Goal: Obtain resource: Download file/media

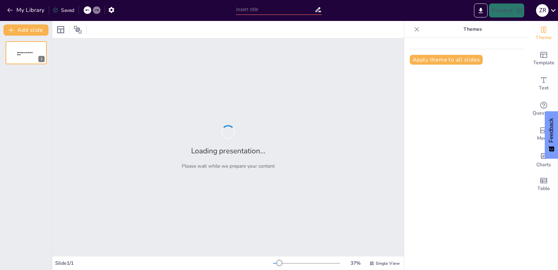
type input "E-participación y Democracia Digital"
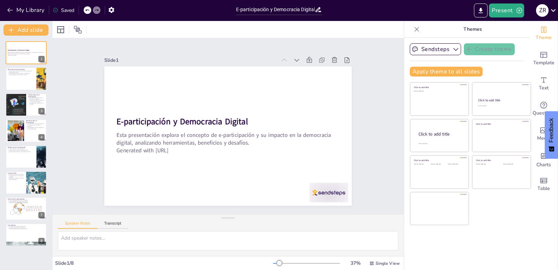
click at [344, 40] on div "Slide 1 E-participación y Democracia Digital Esta presentación explora el conce…" at bounding box center [228, 125] width 389 height 275
click at [37, 77] on div at bounding box center [36, 73] width 18 height 8
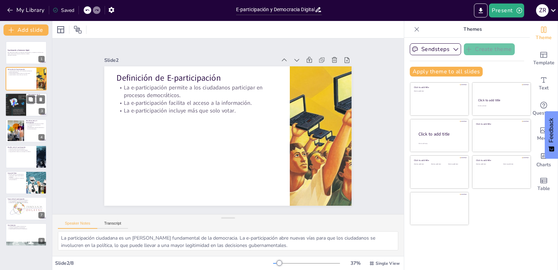
click at [34, 106] on div at bounding box center [26, 105] width 42 height 24
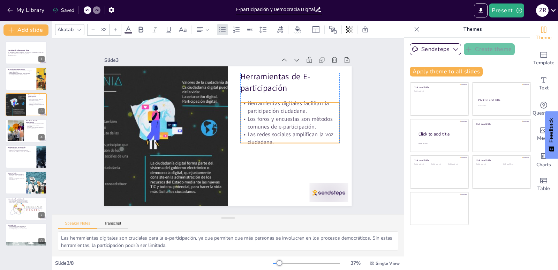
drag, startPoint x: 280, startPoint y: 104, endPoint x: 280, endPoint y: 113, distance: 9.4
click at [225, 130] on p "Los foros y encuestas son métodos comunes de e-participación." at bounding box center [180, 165] width 89 height 71
click at [282, 108] on p "Herramientas digitales facilitan la participación ciudadana." at bounding box center [293, 125] width 99 height 45
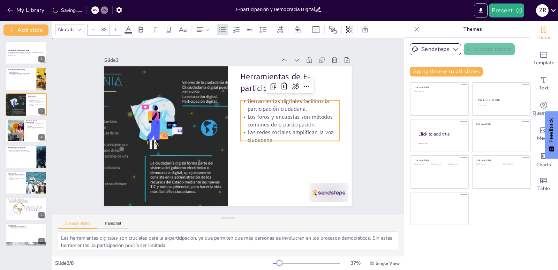
click at [361, 115] on div "Slide 1 E-participación y Democracia Digital Esta presentación explora el conce…" at bounding box center [228, 126] width 327 height 280
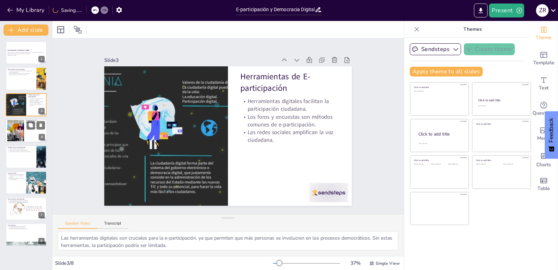
click at [24, 129] on div at bounding box center [26, 131] width 42 height 24
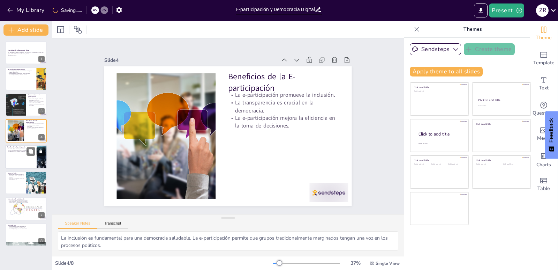
click at [24, 154] on div at bounding box center [26, 157] width 42 height 24
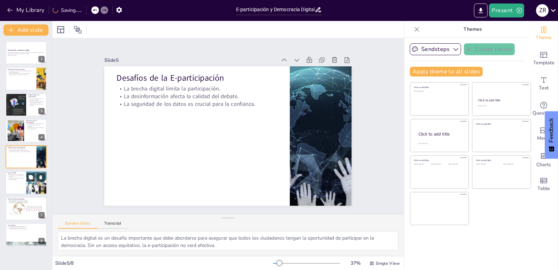
drag, startPoint x: 23, startPoint y: 188, endPoint x: 31, endPoint y: 181, distance: 10.7
click at [23, 187] on div at bounding box center [26, 183] width 42 height 24
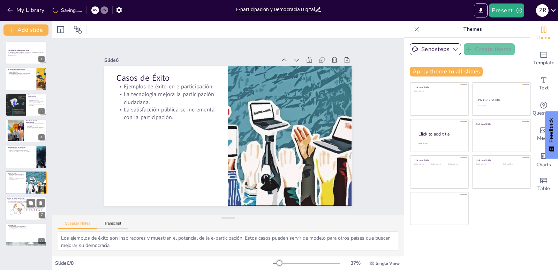
click at [14, 197] on div "Futuro de la E-participación El futuro está ligado a la evolución tecnológica. …" at bounding box center [26, 209] width 42 height 24
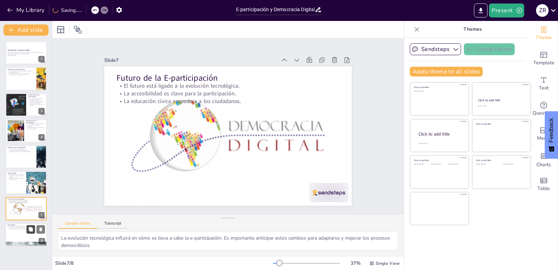
click at [28, 232] on button at bounding box center [31, 229] width 8 height 8
type textarea "El fortalecimiento de la democracia es un objetivo clave. La e-participación co…"
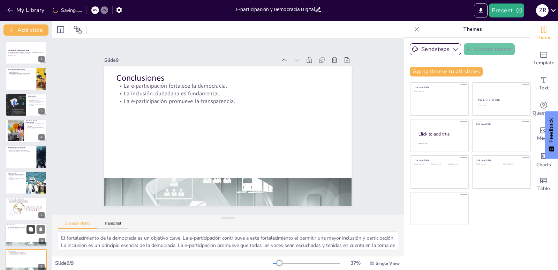
scroll to position [8, 0]
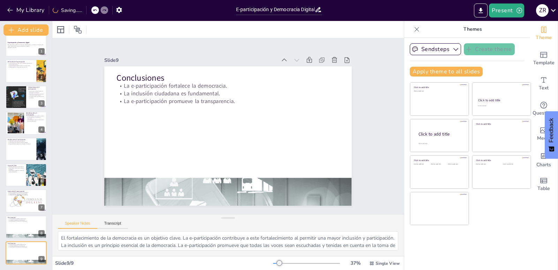
drag, startPoint x: 80, startPoint y: 30, endPoint x: 111, endPoint y: 56, distance: 40.6
click at [80, 30] on icon at bounding box center [78, 29] width 8 height 8
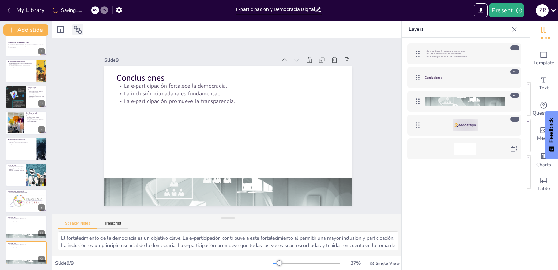
click at [81, 28] on icon at bounding box center [78, 29] width 8 height 8
click at [376, 263] on span "Single View" at bounding box center [388, 263] width 24 height 6
click at [406, 197] on div "La e-participación fortalece la democracia. La inclusión ciudadana es fundament…" at bounding box center [464, 164] width 125 height 253
click at [501, 12] on button "Present" at bounding box center [506, 10] width 35 height 14
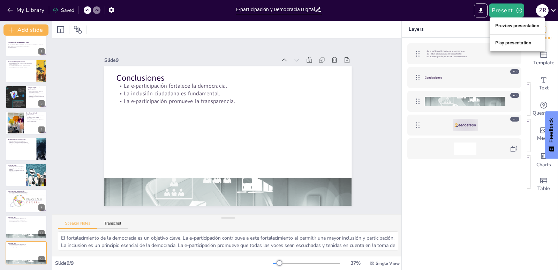
click at [508, 22] on li "Preview presentation" at bounding box center [517, 25] width 55 height 11
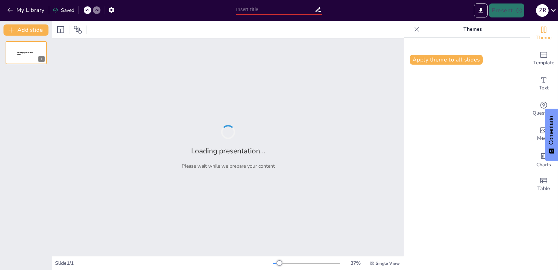
type input "E-participación y Democracia Digital"
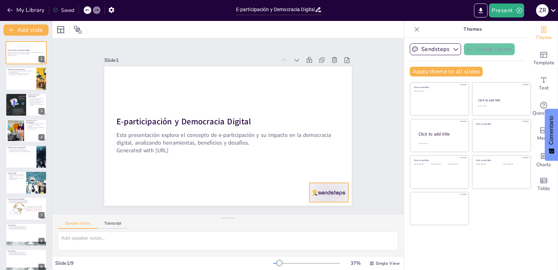
click at [164, 54] on div at bounding box center [143, 40] width 42 height 27
click at [179, 223] on icon at bounding box center [174, 227] width 9 height 9
click at [26, 76] on div at bounding box center [26, 79] width 42 height 24
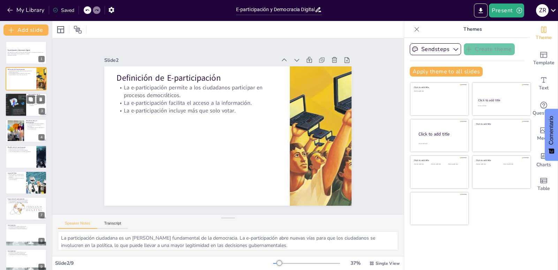
click at [7, 110] on div at bounding box center [16, 105] width 42 height 24
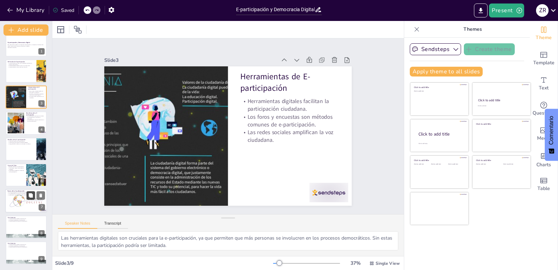
click at [28, 197] on button at bounding box center [31, 195] width 8 height 8
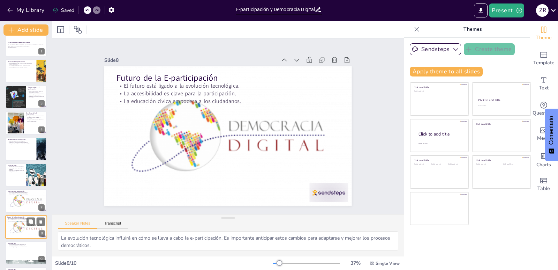
scroll to position [34, 0]
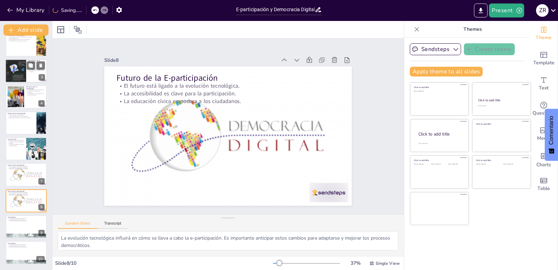
click at [14, 66] on div at bounding box center [16, 71] width 42 height 24
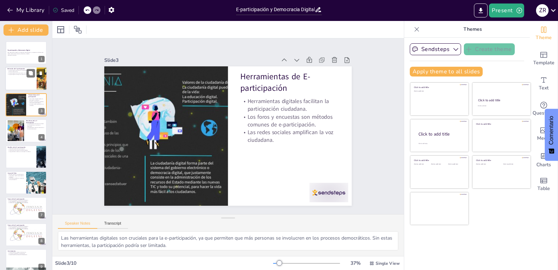
click at [16, 75] on div at bounding box center [26, 79] width 42 height 24
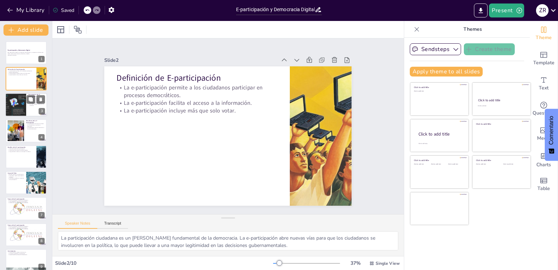
click at [32, 105] on p "Las redes sociales amplifican la voz ciudadana." at bounding box center [36, 104] width 17 height 2
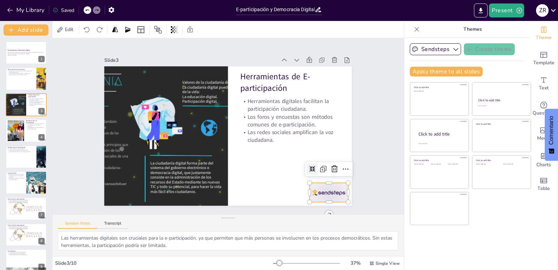
drag, startPoint x: 335, startPoint y: 188, endPoint x: 334, endPoint y: 183, distance: 4.9
click at [334, 162] on div at bounding box center [347, 145] width 43 height 33
click at [126, 88] on icon at bounding box center [122, 83] width 8 height 8
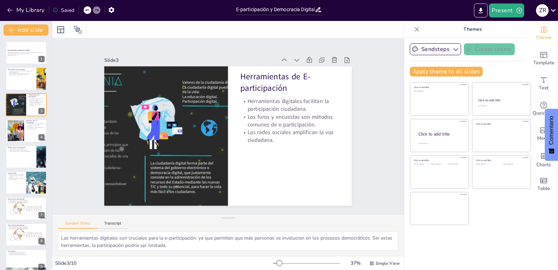
drag, startPoint x: 12, startPoint y: 135, endPoint x: 148, endPoint y: 160, distance: 137.7
click at [13, 135] on div at bounding box center [15, 130] width 31 height 21
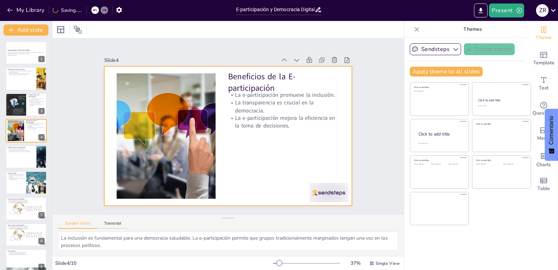
click at [315, 190] on div at bounding box center [335, 181] width 40 height 23
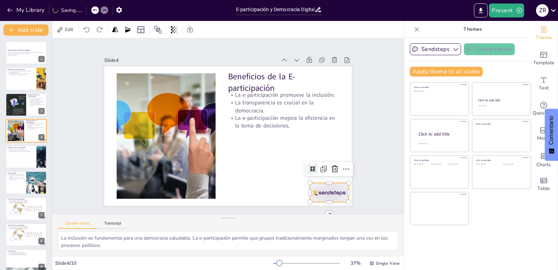
click at [189, 230] on icon at bounding box center [185, 233] width 7 height 6
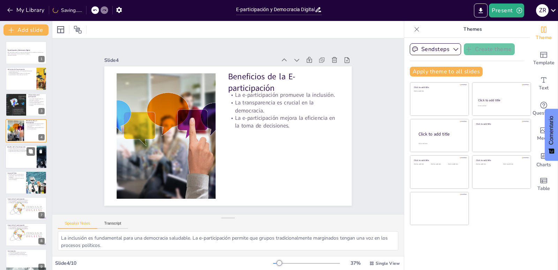
click at [27, 160] on div at bounding box center [26, 157] width 42 height 24
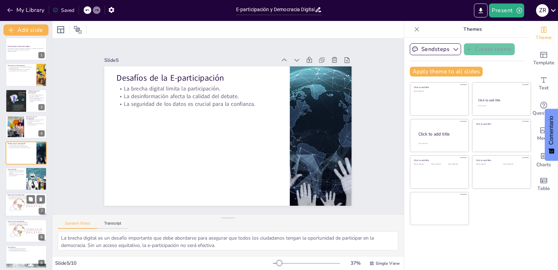
click at [17, 181] on div at bounding box center [26, 178] width 41 height 23
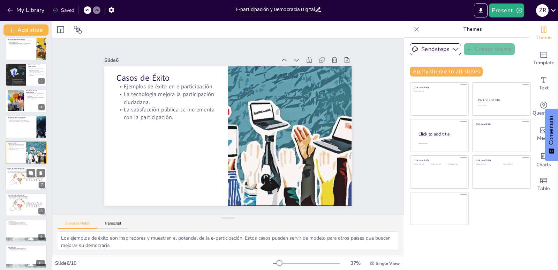
click at [28, 179] on div at bounding box center [26, 178] width 42 height 29
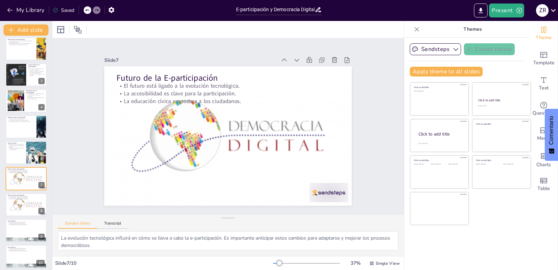
scroll to position [34, 0]
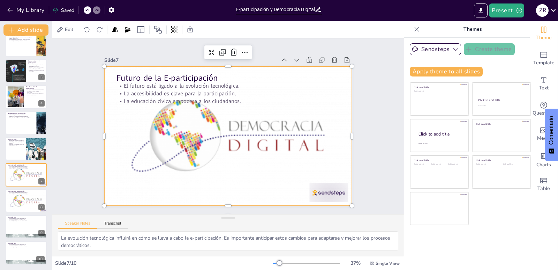
click at [323, 191] on div at bounding box center [220, 131] width 284 height 301
click at [325, 183] on div at bounding box center [222, 134] width 301 height 284
click at [335, 190] on div at bounding box center [235, 119] width 293 height 299
click at [329, 180] on div at bounding box center [238, 129] width 240 height 288
click at [328, 186] on div at bounding box center [219, 129] width 240 height 288
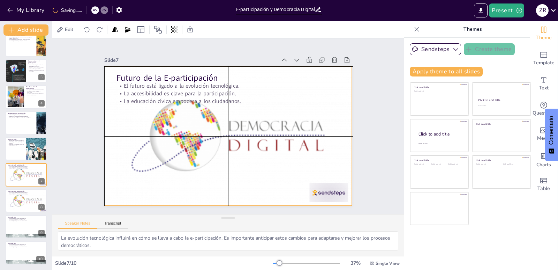
click at [327, 191] on div at bounding box center [226, 135] width 278 height 219
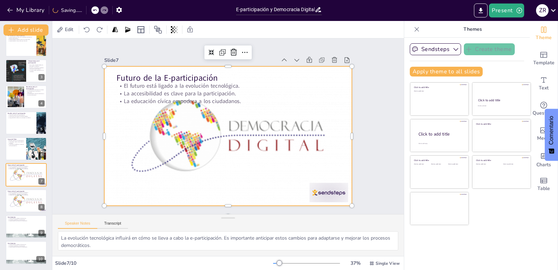
click at [304, 190] on div at bounding box center [218, 126] width 172 height 248
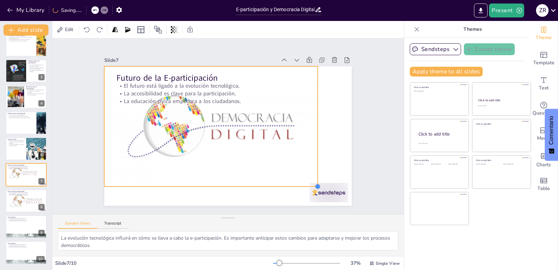
drag, startPoint x: 347, startPoint y: 202, endPoint x: 311, endPoint y: 193, distance: 37.3
click at [313, 178] on div "Futuro de la E-participación El futuro está ligado a la evolución tecnológica. …" at bounding box center [220, 121] width 244 height 284
click at [143, 193] on div at bounding box center [126, 191] width 33 height 43
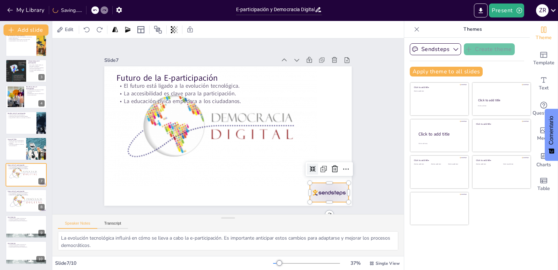
drag, startPoint x: 333, startPoint y: 163, endPoint x: 327, endPoint y: 164, distance: 5.7
click at [123, 160] on icon at bounding box center [117, 155] width 12 height 12
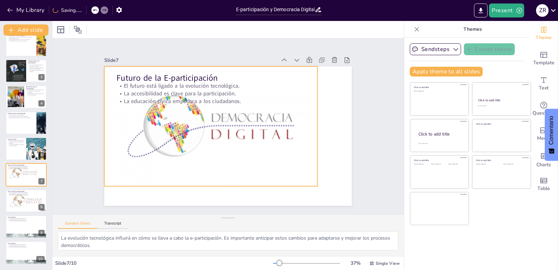
click at [275, 146] on div at bounding box center [237, 111] width 234 height 258
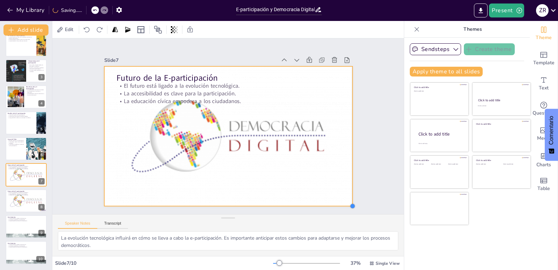
drag, startPoint x: 321, startPoint y: 190, endPoint x: 341, endPoint y: 200, distance: 22.5
click at [341, 201] on div "Futuro de la E-participación El futuro está ligado a la evolución tecnológica. …" at bounding box center [237, 122] width 228 height 282
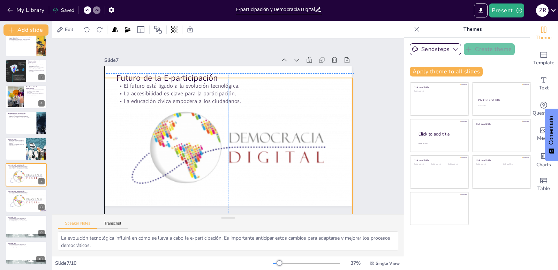
drag, startPoint x: 236, startPoint y: 124, endPoint x: 247, endPoint y: 130, distance: 12.8
click at [237, 134] on div at bounding box center [213, 110] width 300 height 294
click at [357, 127] on div "Slide 1 E-participación y Democracia Digital Esta presentación explora el conce…" at bounding box center [228, 126] width 262 height 326
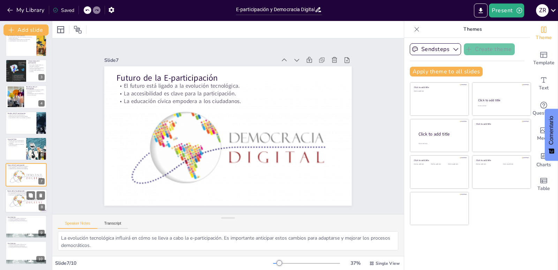
click at [18, 196] on div at bounding box center [26, 200] width 42 height 29
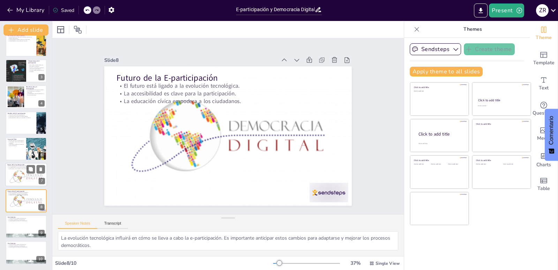
click at [21, 168] on p "La educación cívica empodera a los ciudadanos." at bounding box center [26, 168] width 38 height 1
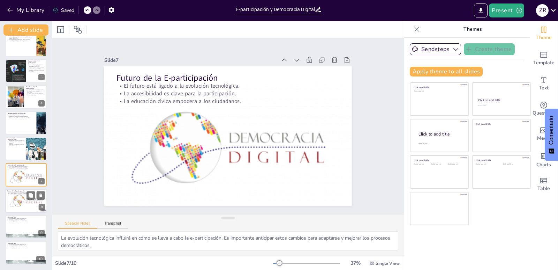
click at [19, 196] on div at bounding box center [26, 200] width 42 height 29
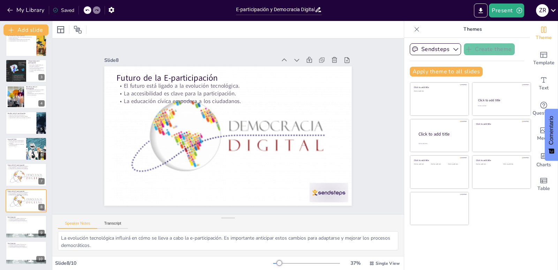
drag, startPoint x: 25, startPoint y: 174, endPoint x: 65, endPoint y: 145, distance: 48.7
click at [28, 173] on div at bounding box center [26, 176] width 41 height 29
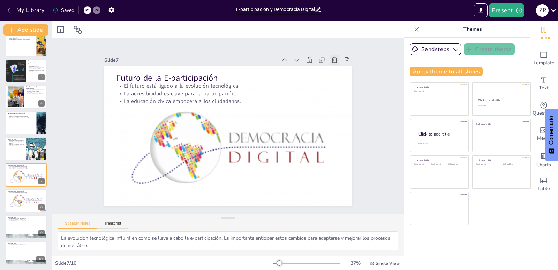
click at [344, 156] on icon at bounding box center [349, 161] width 10 height 10
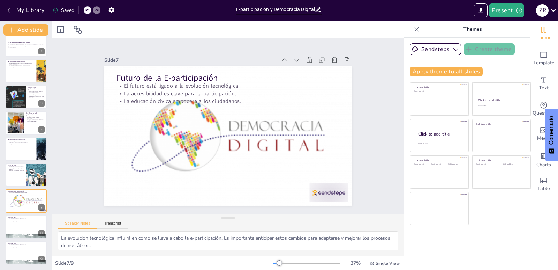
scroll to position [8, 0]
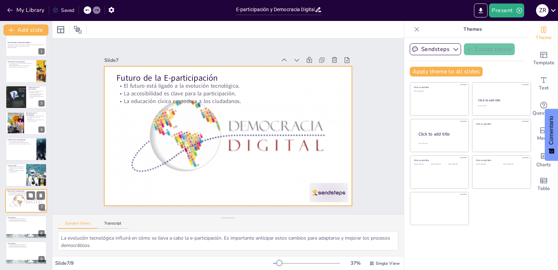
click at [27, 200] on div at bounding box center [26, 200] width 42 height 29
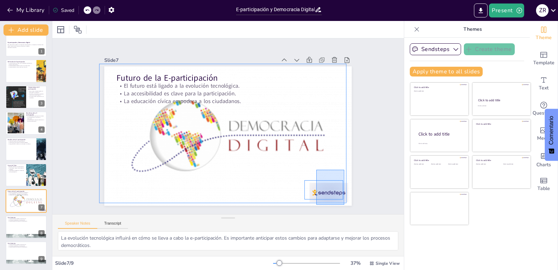
drag, startPoint x: 343, startPoint y: 204, endPoint x: 317, endPoint y: 175, distance: 39.0
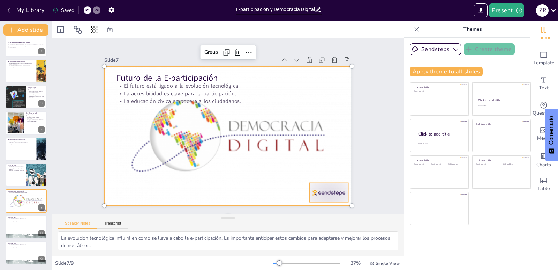
click at [325, 191] on div at bounding box center [232, 116] width 296 height 257
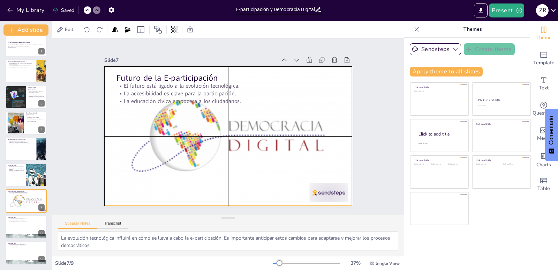
click at [324, 181] on div at bounding box center [220, 131] width 285 height 301
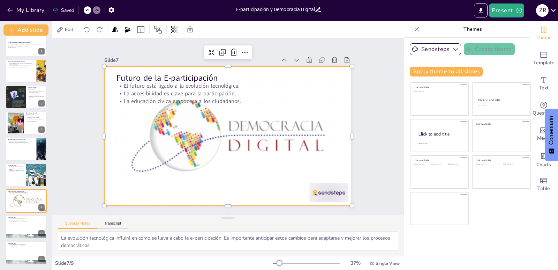
click at [325, 186] on div at bounding box center [233, 134] width 301 height 285
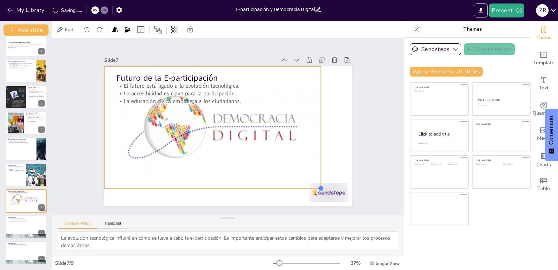
drag, startPoint x: 347, startPoint y: 204, endPoint x: 329, endPoint y: 187, distance: 25.2
click at [317, 181] on div "Futuro de la E-participación El futuro está ligado a la evolución tecnológica. …" at bounding box center [235, 132] width 269 height 277
click at [149, 188] on div at bounding box center [134, 201] width 30 height 43
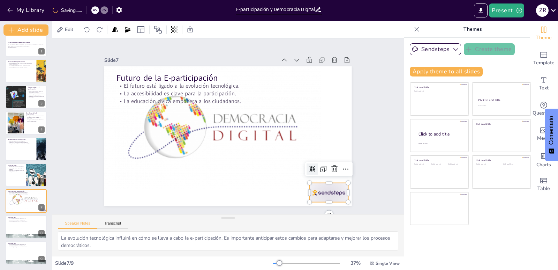
click at [330, 164] on icon at bounding box center [334, 168] width 8 height 8
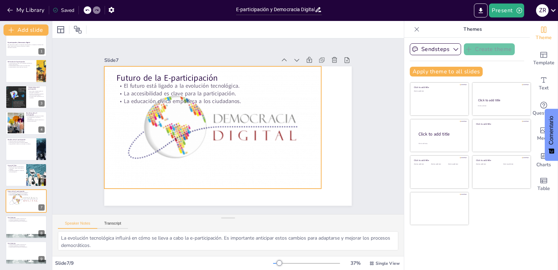
click at [266, 159] on div at bounding box center [234, 112] width 239 height 263
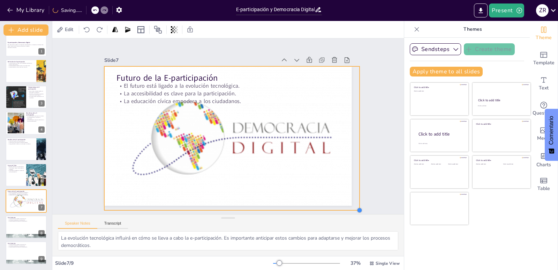
drag, startPoint x: 317, startPoint y: 185, endPoint x: 323, endPoint y: 194, distance: 11.0
click at [330, 204] on div "Slide 1 E-participación y Democracia Digital Esta presentación explora el conce…" at bounding box center [228, 126] width 245 height 380
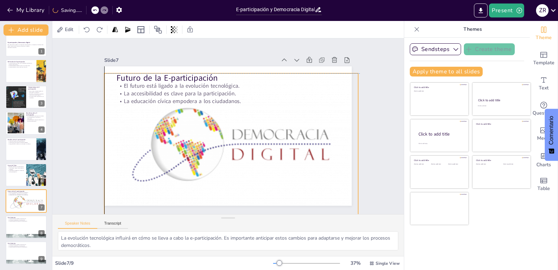
drag, startPoint x: 252, startPoint y: 113, endPoint x: 252, endPoint y: 117, distance: 4.2
click at [252, 117] on div at bounding box center [236, 109] width 309 height 292
click at [98, 133] on div at bounding box center [95, 107] width 6 height 143
click at [21, 224] on div at bounding box center [26, 227] width 42 height 24
type textarea "El fortalecimiento de la democracia es un objetivo clave. La e-participación co…"
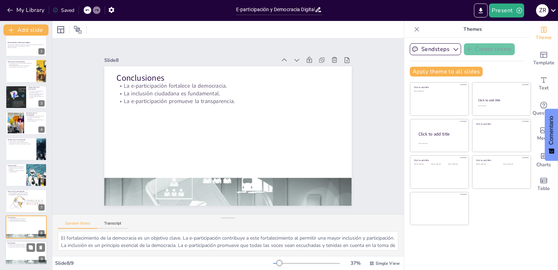
click at [27, 253] on div at bounding box center [26, 253] width 42 height 24
click at [27, 218] on button at bounding box center [31, 221] width 8 height 8
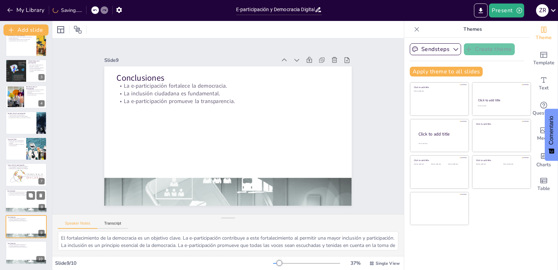
click at [20, 196] on div at bounding box center [26, 201] width 42 height 24
click at [39, 196] on icon at bounding box center [40, 195] width 5 height 5
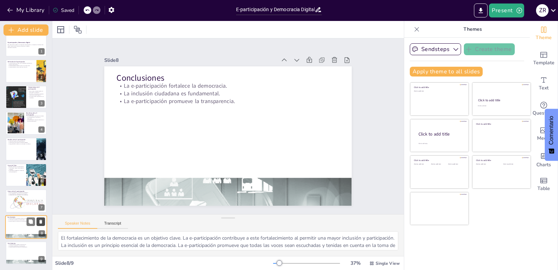
scroll to position [8, 0]
click at [40, 222] on icon at bounding box center [40, 221] width 3 height 4
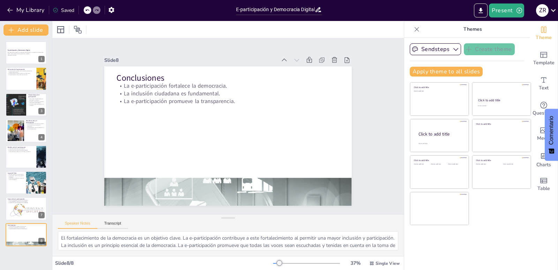
scroll to position [0, 0]
click at [378, 113] on div "Slide 1 E-participación y Democracia Digital Esta presentación explora el conce…" at bounding box center [227, 126] width 303 height 392
click at [483, 8] on icon "Export to PowerPoint" at bounding box center [480, 10] width 7 height 7
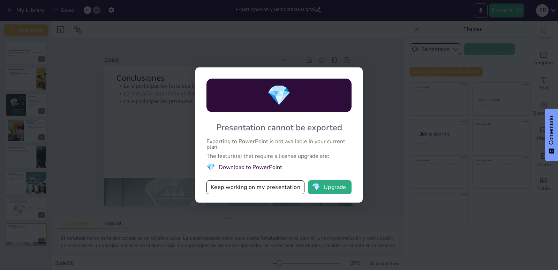
click at [264, 165] on li "💎 Download to PowerPoint" at bounding box center [278, 166] width 145 height 9
click at [320, 183] on span "💎" at bounding box center [316, 186] width 9 height 7
